Goal: Task Accomplishment & Management: Use online tool/utility

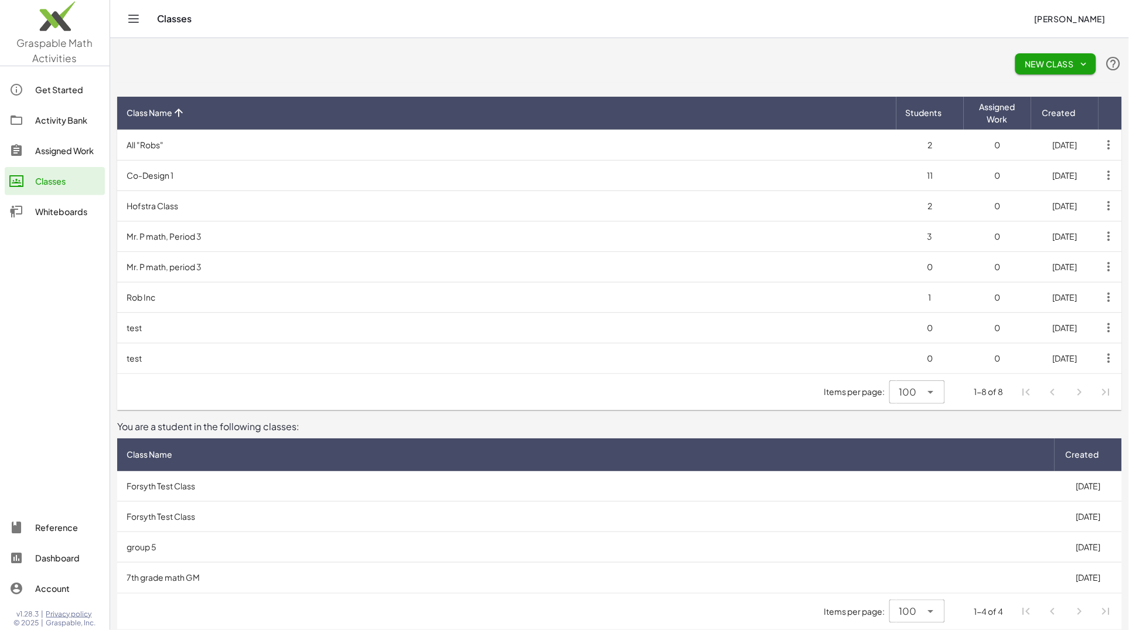
click at [69, 121] on div "Activity Bank" at bounding box center [67, 120] width 65 height 14
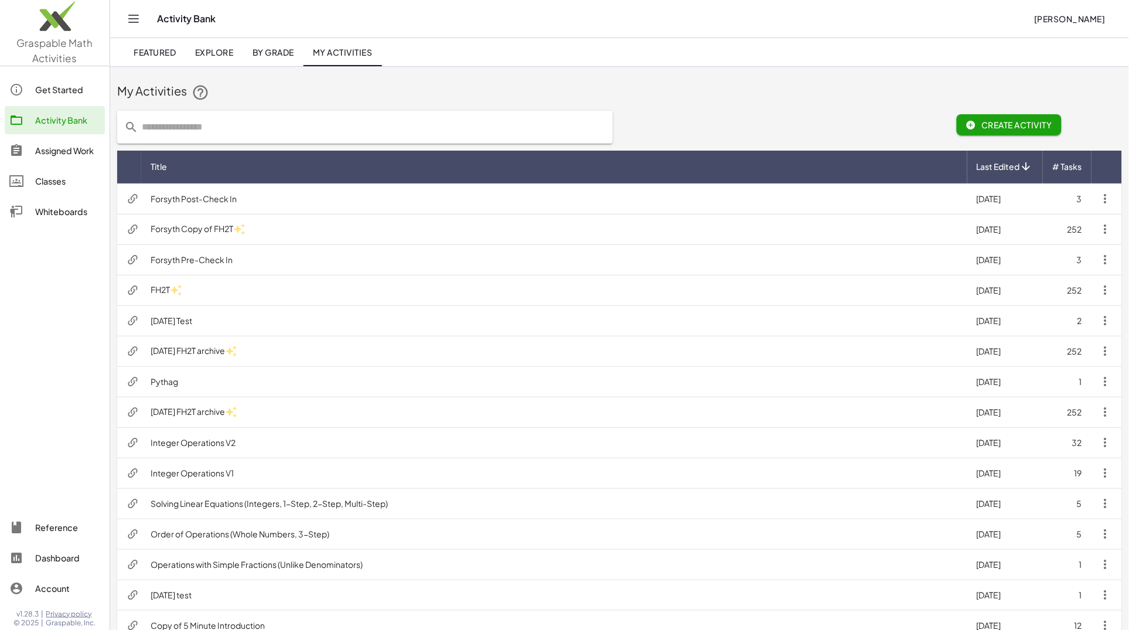
click at [218, 197] on td "Forsyth Post-Check In" at bounding box center [554, 198] width 826 height 30
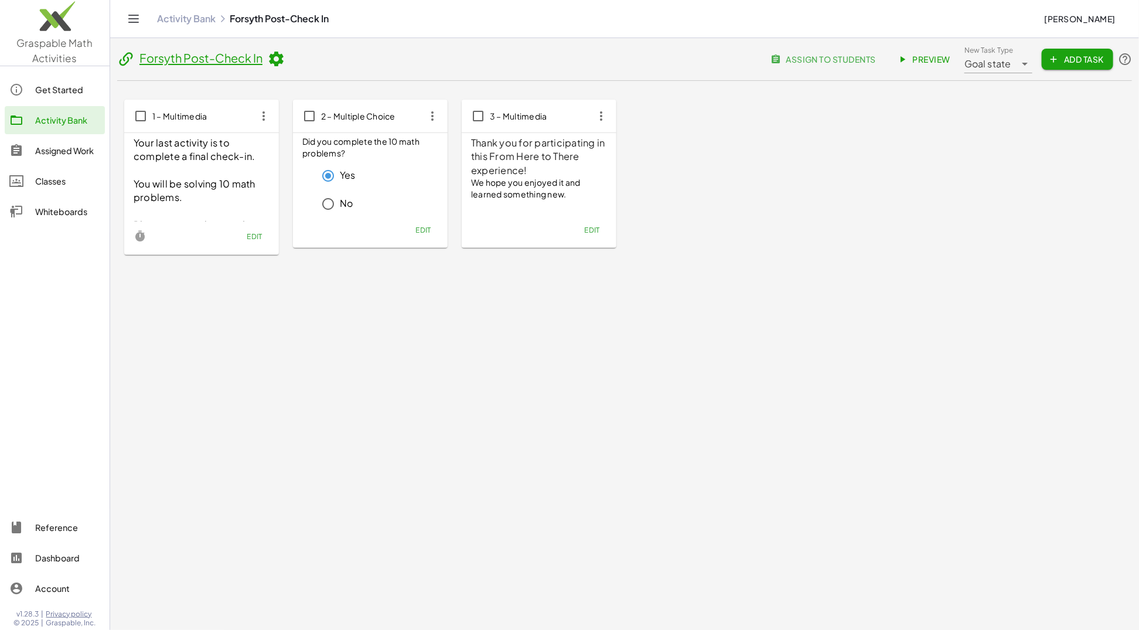
click at [254, 234] on span "Edit" at bounding box center [255, 236] width 16 height 9
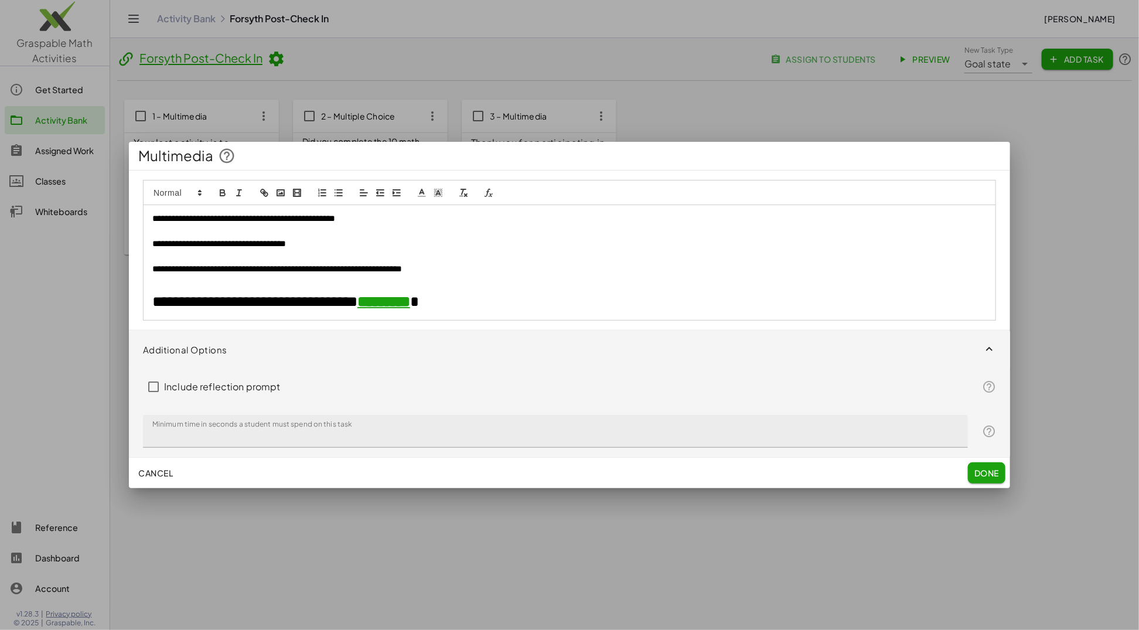
click at [149, 473] on span "Cancel" at bounding box center [155, 472] width 35 height 11
